Goal: Navigation & Orientation: Find specific page/section

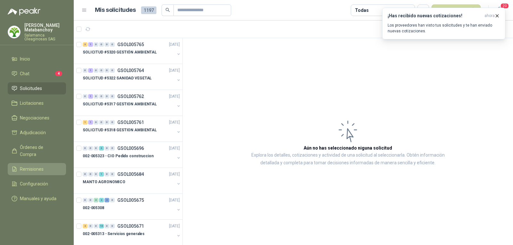
click at [25, 166] on span "Remisiones" at bounding box center [32, 169] width 24 height 7
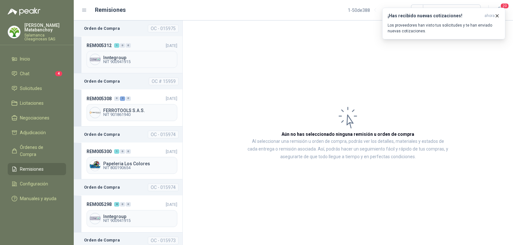
click at [137, 48] on header "REM005312 1 0 0 03/10/2025" at bounding box center [132, 45] width 91 height 7
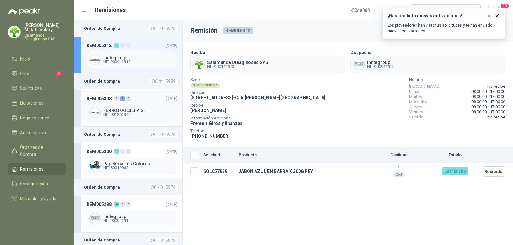
click at [131, 101] on header "REM005308 0 2 0 03/10/2025" at bounding box center [132, 98] width 91 height 7
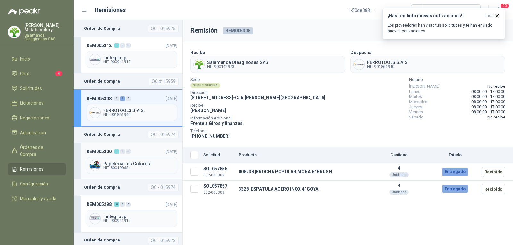
click at [146, 152] on header "REM005300 1 0 0 02/10/2025" at bounding box center [132, 151] width 91 height 7
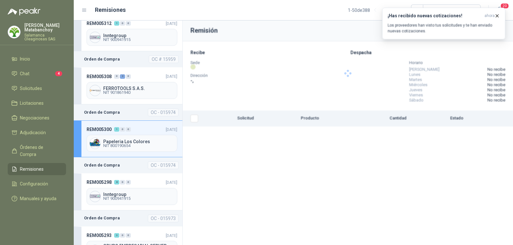
scroll to position [32, 0]
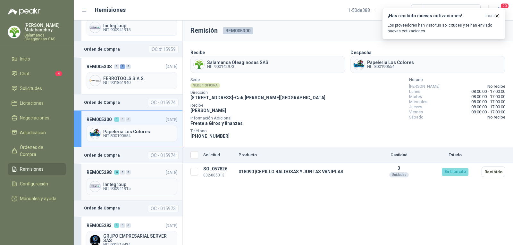
click at [135, 173] on header "REM005298 8 0 0 02/10/2025" at bounding box center [132, 172] width 91 height 7
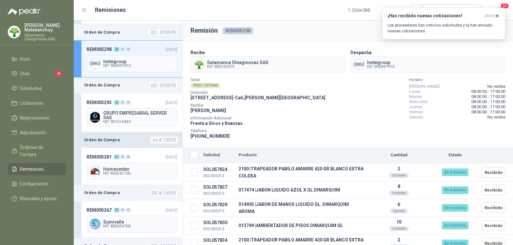
scroll to position [160, 0]
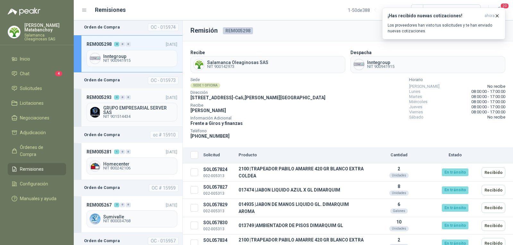
click at [131, 98] on header "REM005293 3 0 0 02/10/2025" at bounding box center [132, 97] width 91 height 7
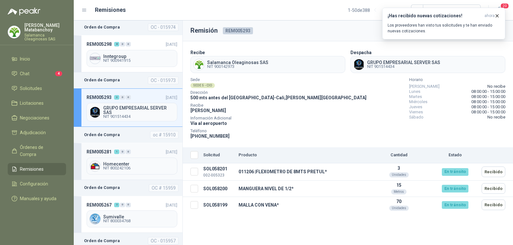
click at [124, 153] on div "0" at bounding box center [122, 152] width 5 height 4
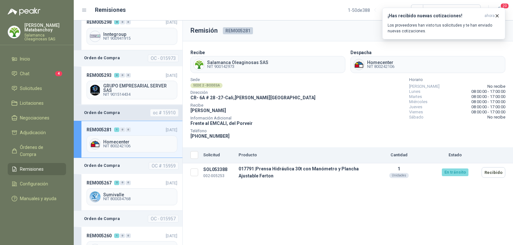
scroll to position [193, 0]
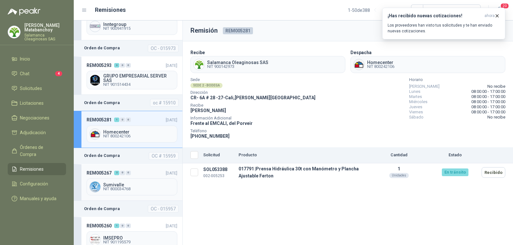
click at [124, 179] on div "Sumivalle NIT 800034768" at bounding box center [132, 187] width 91 height 17
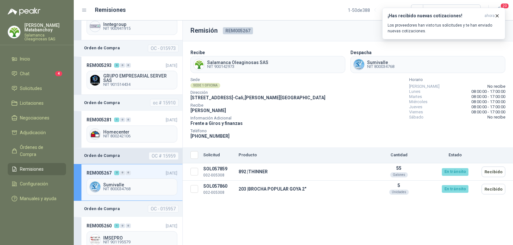
scroll to position [257, 0]
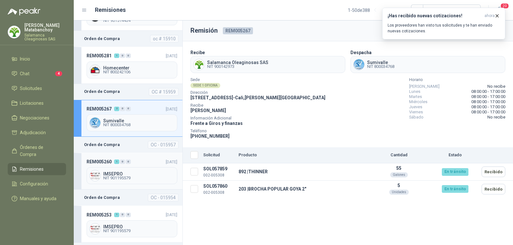
click at [134, 164] on header "REM005260 1 0 0 30/09/2025" at bounding box center [132, 162] width 91 height 7
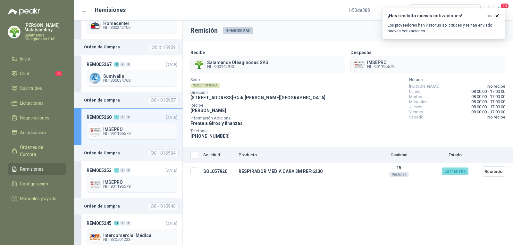
scroll to position [353, 0]
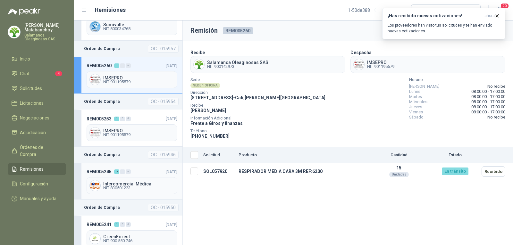
click at [134, 172] on header "REM005245 11 0 0 26/09/2025" at bounding box center [132, 171] width 91 height 7
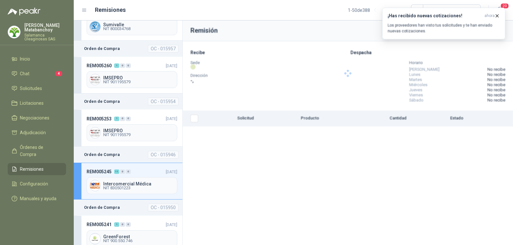
scroll to position [417, 0]
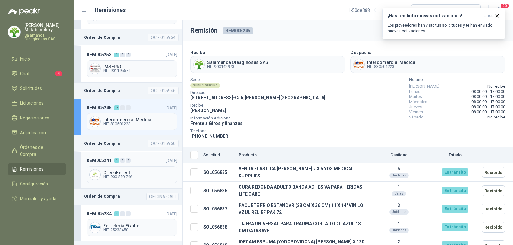
click at [134, 165] on div "REM005241 1 0 0 26/09/2025 GreenForest NIT 900.550.746" at bounding box center [128, 170] width 109 height 37
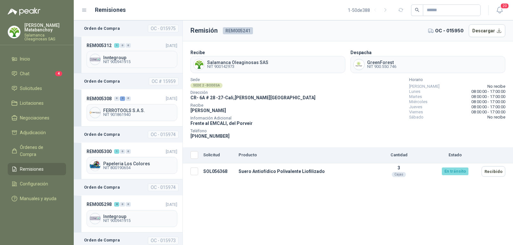
click at [137, 44] on header "REM005312 1 0 0 [DATE]" at bounding box center [132, 45] width 91 height 7
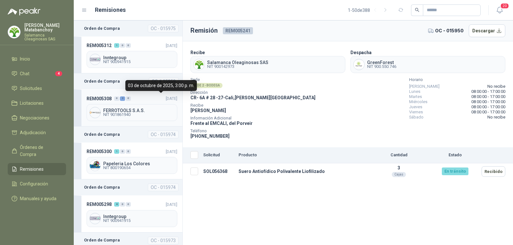
click at [166, 102] on span "03/10/2025" at bounding box center [172, 98] width 12 height 7
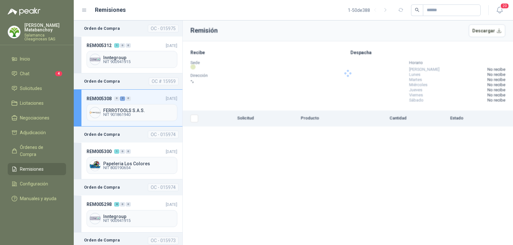
click at [140, 93] on div "REM005308 0 2 0 03/10/2025 FERROTOOLS S.A.S. NIT 901861940" at bounding box center [128, 108] width 109 height 37
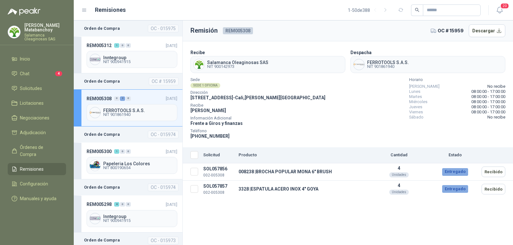
click at [26, 25] on p "Tatiana Matabanchoy" at bounding box center [45, 27] width 42 height 9
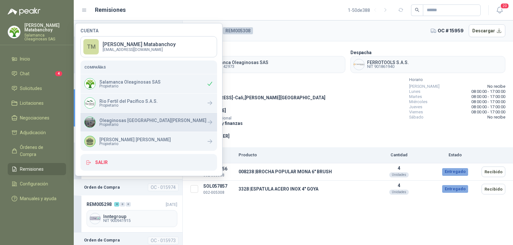
click at [126, 123] on span "Propietario" at bounding box center [152, 125] width 107 height 4
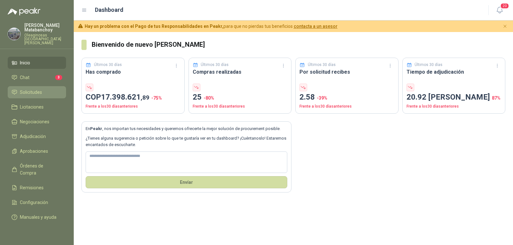
click at [40, 90] on span "Solicitudes" at bounding box center [31, 92] width 22 height 7
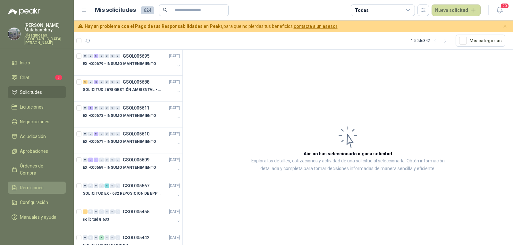
click at [31, 185] on span "Remisiones" at bounding box center [32, 188] width 24 height 7
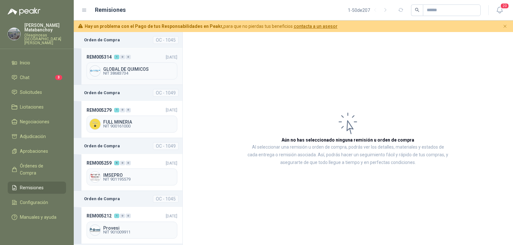
click at [131, 59] on header "REM005314 1 0 0 [DATE]" at bounding box center [132, 57] width 91 height 7
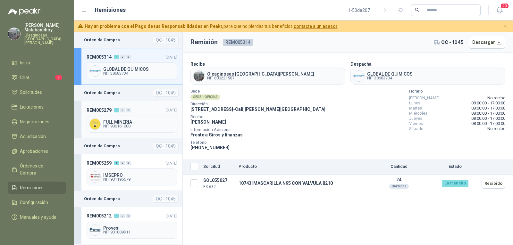
click at [124, 109] on div "0" at bounding box center [122, 110] width 5 height 4
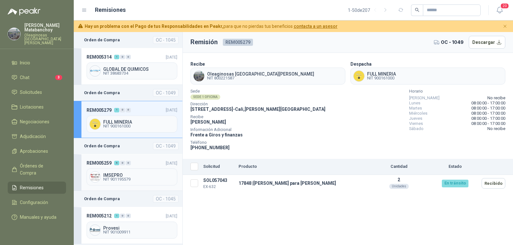
click at [119, 156] on div "REM005259 6 0 0 [DATE] IMSEPRO NIT 901195579" at bounding box center [128, 172] width 109 height 37
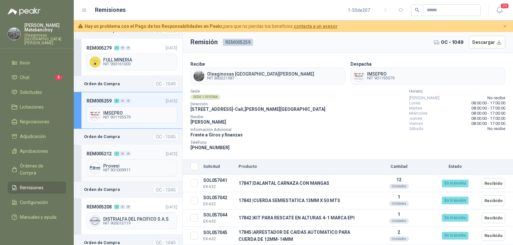
scroll to position [64, 0]
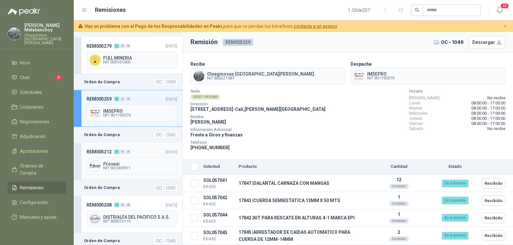
click at [144, 154] on header "REM005212 1 0 0 [DATE]" at bounding box center [132, 152] width 91 height 7
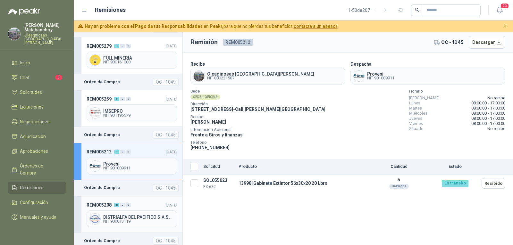
click at [101, 204] on span "REM005208" at bounding box center [99, 205] width 25 height 7
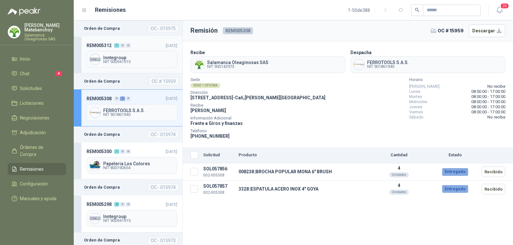
click at [138, 56] on span "Inntegroup" at bounding box center [138, 58] width 71 height 4
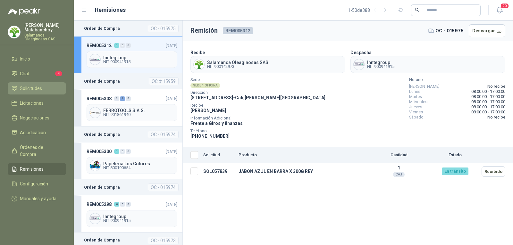
click at [34, 88] on span "Solicitudes" at bounding box center [31, 88] width 22 height 7
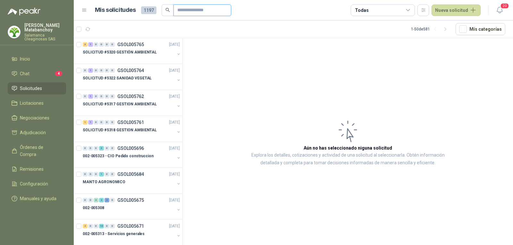
click at [186, 12] on input "text" at bounding box center [199, 10] width 45 height 11
